Goal: Obtain resource: Download file/media

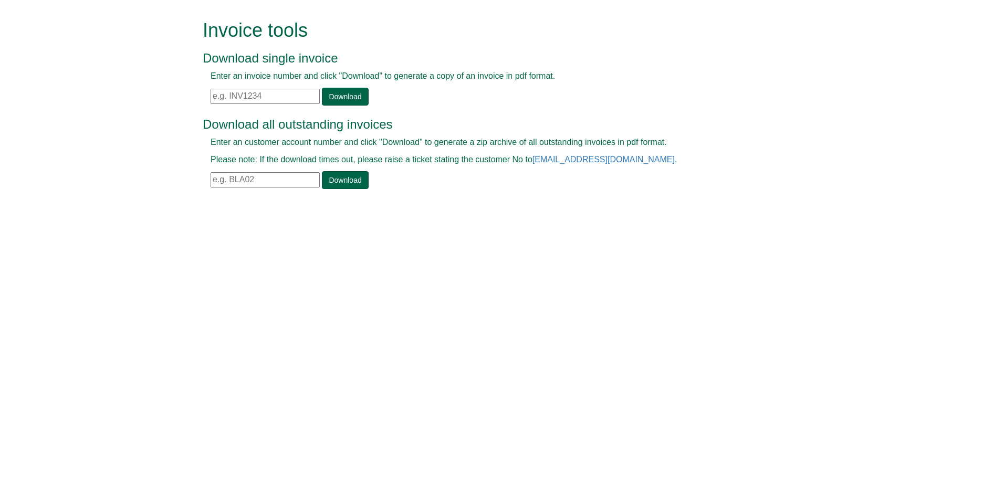
drag, startPoint x: 264, startPoint y: 181, endPoint x: 216, endPoint y: 180, distance: 48.3
click at [216, 180] on input "text" at bounding box center [265, 179] width 109 height 15
type input "HGS89"
click at [341, 186] on link "Download" at bounding box center [345, 180] width 46 height 18
click at [346, 178] on link "Download" at bounding box center [345, 180] width 46 height 18
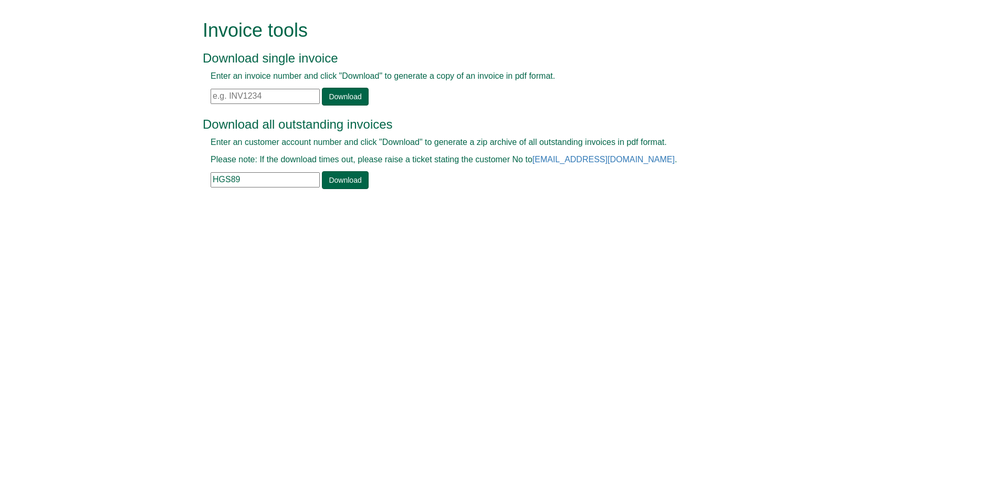
click at [807, 211] on html "Invoice tools Download single invoice Enter an invoice number and click "Downlo…" at bounding box center [502, 105] width 1004 height 211
drag, startPoint x: 247, startPoint y: 182, endPoint x: 205, endPoint y: 175, distance: 43.1
click at [205, 175] on div "Enter an customer account number and click "Download" to generate a zip archive…" at bounding box center [490, 163] width 575 height 53
paste input "HPL21"
type input "HPL21"
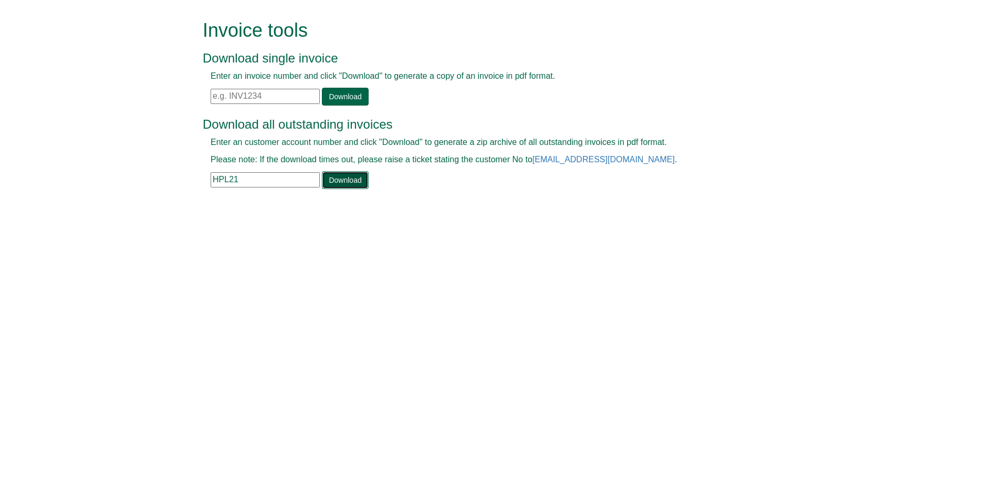
click at [339, 179] on link "Download" at bounding box center [345, 180] width 46 height 18
click at [216, 93] on input "text" at bounding box center [265, 96] width 109 height 15
paste input "INV1399189"
type input "INV1399189"
click at [350, 100] on link "Download" at bounding box center [345, 97] width 46 height 18
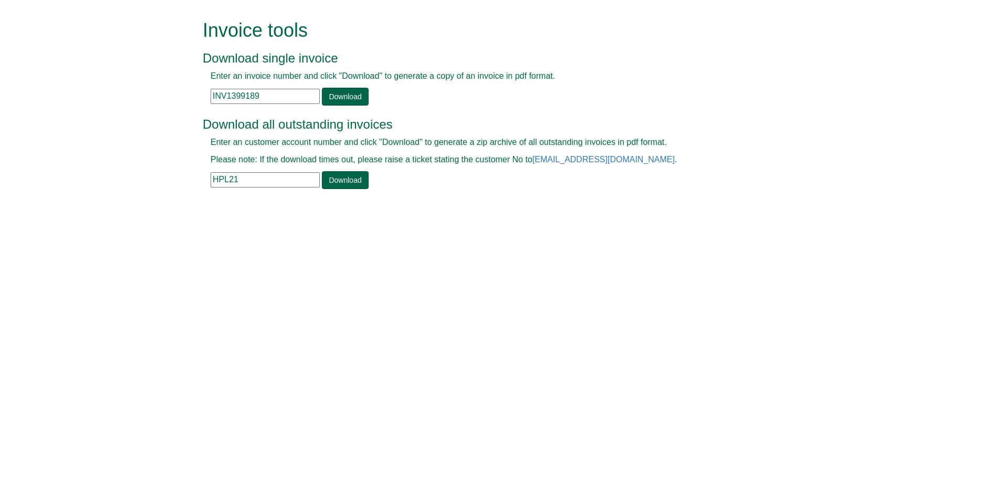
drag, startPoint x: 261, startPoint y: 96, endPoint x: 209, endPoint y: 95, distance: 52.5
click at [209, 95] on div "Enter an invoice number and click "Download" to generate a copy of an invoice i…" at bounding box center [490, 87] width 575 height 35
paste input "INV1399220"
type input "INV1399220"
click at [349, 94] on link "Download" at bounding box center [345, 97] width 46 height 18
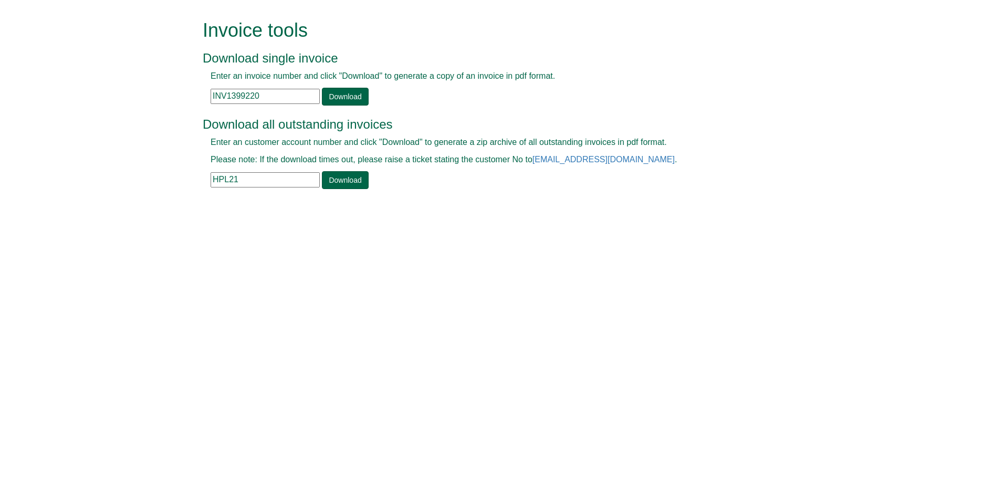
drag, startPoint x: 272, startPoint y: 97, endPoint x: 206, endPoint y: 93, distance: 66.3
click at [206, 93] on div "Enter an invoice number and click "Download" to generate a copy of an invoice i…" at bounding box center [490, 87] width 575 height 35
paste input "INV1399240"
type input "INV1399240"
click at [346, 99] on link "Download" at bounding box center [345, 97] width 46 height 18
